Goal: Check status

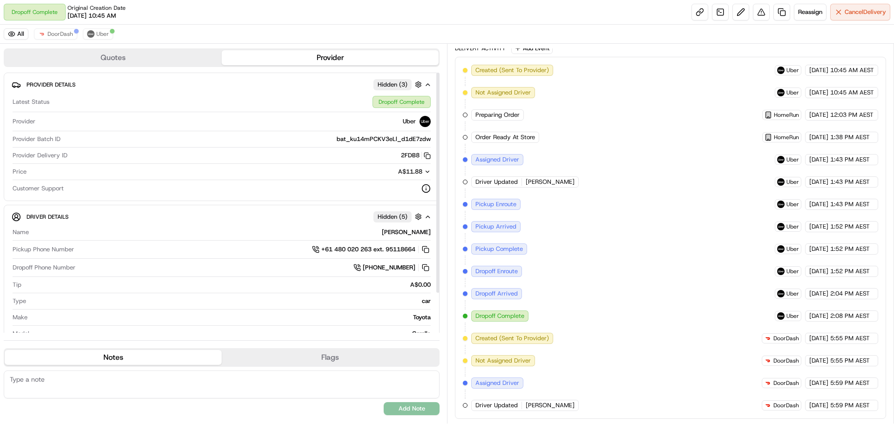
click at [151, 61] on button "Quotes" at bounding box center [113, 57] width 217 height 15
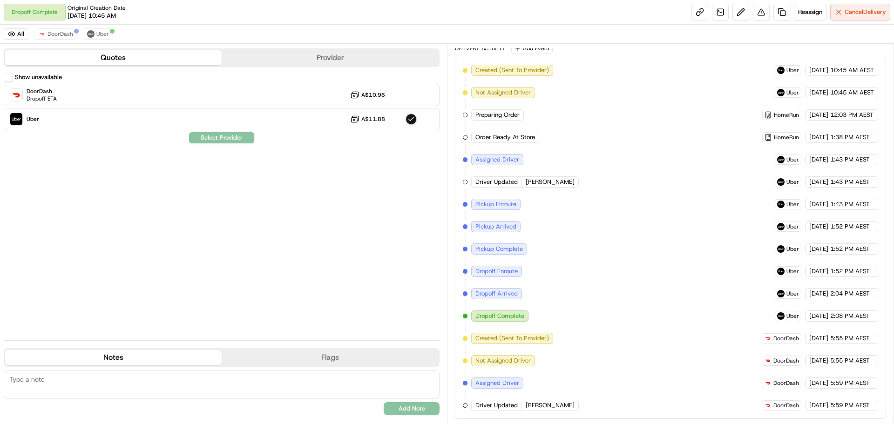
click at [282, 61] on button "Provider" at bounding box center [330, 57] width 217 height 15
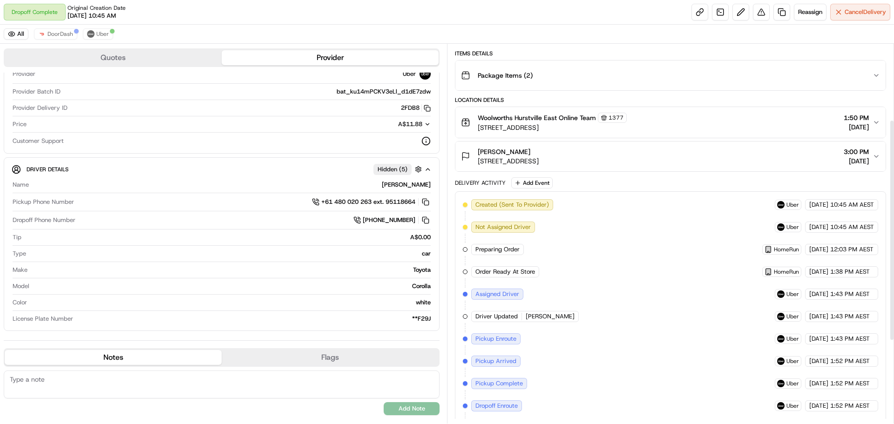
scroll to position [85, 0]
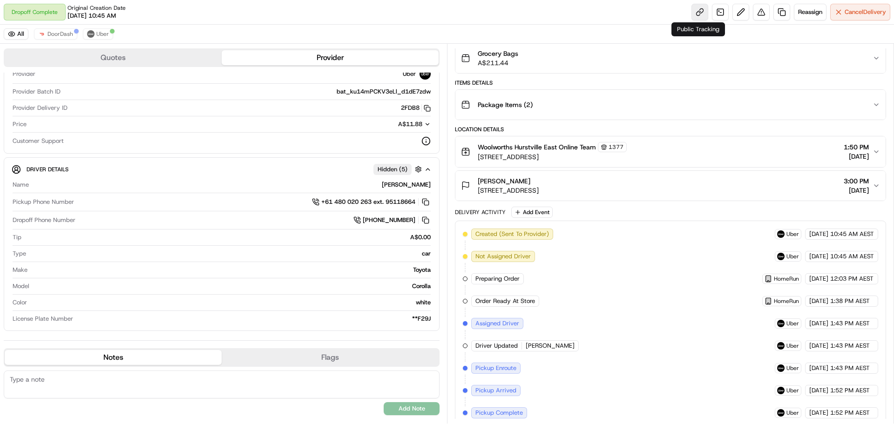
click at [701, 10] on link at bounding box center [699, 12] width 17 height 17
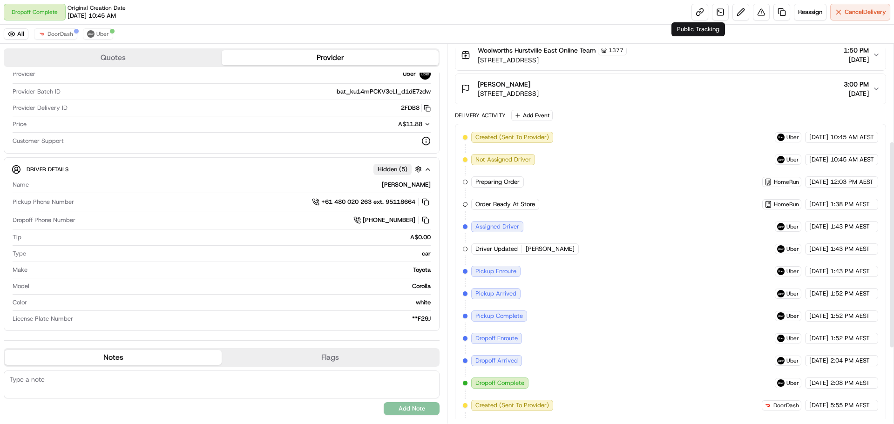
scroll to position [178, 0]
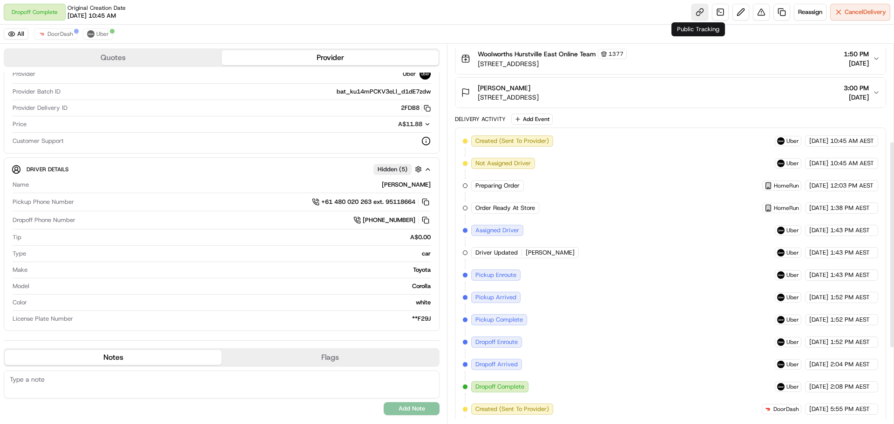
click at [692, 10] on link at bounding box center [699, 12] width 17 height 17
drag, startPoint x: 431, startPoint y: 183, endPoint x: 405, endPoint y: 187, distance: 26.3
click at [405, 187] on div "Name SABIN D. Pickup Phone Number +61 480 020 263 ext. 95118664 Dropoff Phone N…" at bounding box center [222, 252] width 420 height 150
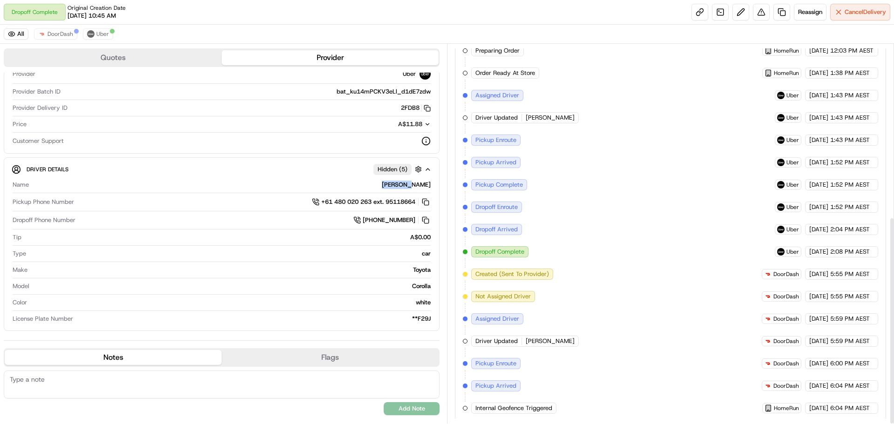
scroll to position [316, 0]
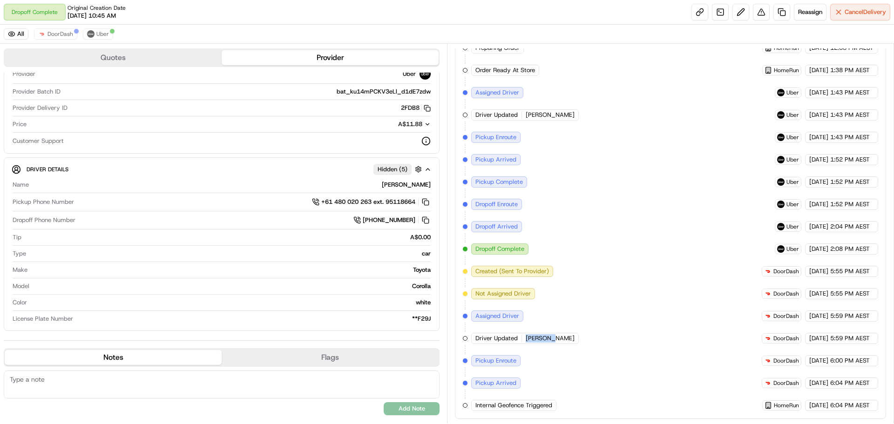
drag, startPoint x: 550, startPoint y: 337, endPoint x: 523, endPoint y: 337, distance: 26.5
click at [523, 337] on div "Driver Updated Simran P." at bounding box center [525, 338] width 108 height 11
click at [594, 356] on div "Created (Sent To Provider) Uber 17/09/2025 10:45 AM AEST Not Assigned Driver Ub…" at bounding box center [670, 204] width 415 height 413
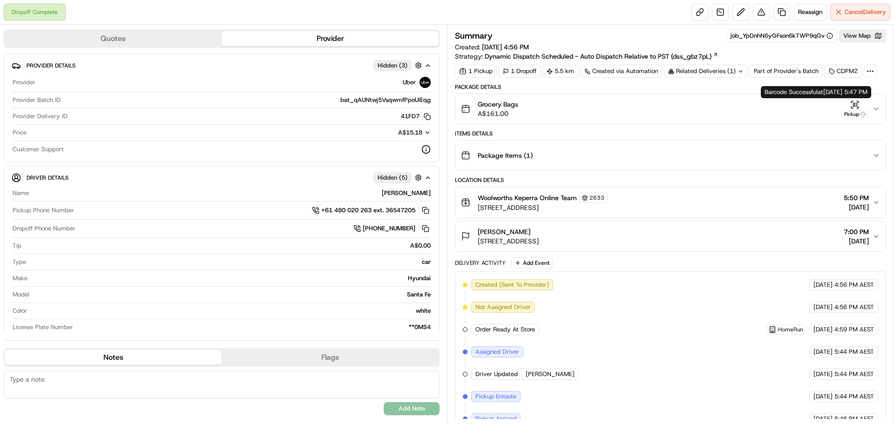
click at [850, 103] on icon "button" at bounding box center [854, 104] width 9 height 9
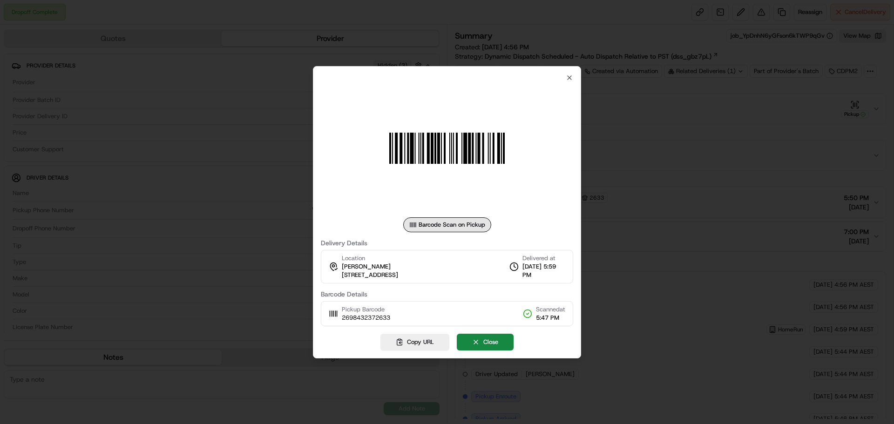
click at [507, 155] on img at bounding box center [447, 148] width 134 height 134
click at [571, 78] on icon "button" at bounding box center [569, 77] width 7 height 7
